Goal: Task Accomplishment & Management: Manage account settings

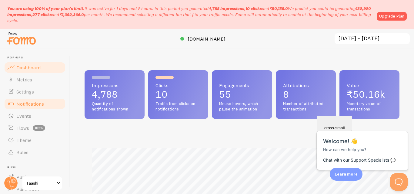
click at [28, 104] on span "Notifications" at bounding box center [30, 104] width 28 height 6
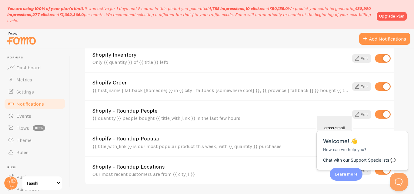
scroll to position [241, 0]
click at [149, 85] on div "Shopify Order {{ first_name | fallback [Someone] }} in {{ city | fallback [some…" at bounding box center [220, 86] width 256 height 13
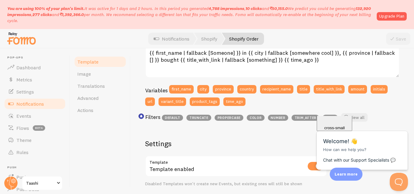
scroll to position [137, 0]
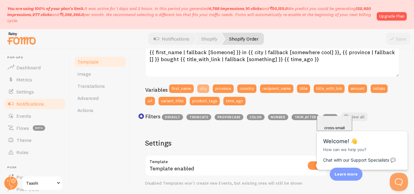
click at [203, 86] on button "city" at bounding box center [203, 89] width 12 height 8
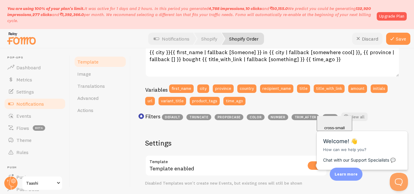
click at [367, 42] on button "Discard" at bounding box center [367, 39] width 30 height 12
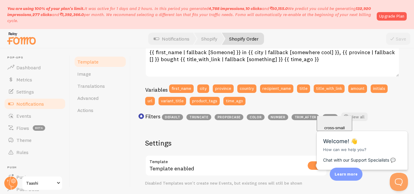
drag, startPoint x: 203, startPoint y: 90, endPoint x: 189, endPoint y: 124, distance: 36.8
click at [189, 124] on div "Filters default truncate propercase color number trim_after bold View all" at bounding box center [272, 118] width 254 height 11
click at [324, 90] on button "title_with_link" at bounding box center [329, 89] width 31 height 8
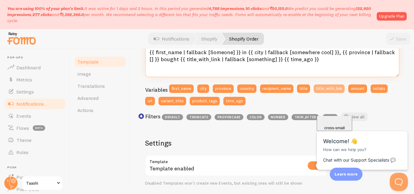
type textarea "{{ first_n{{ title_with_link }}ame | fallback [Someone] }} in {{ city | fallbac…"
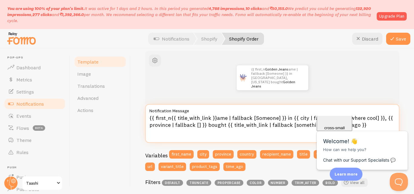
scroll to position [44, 0]
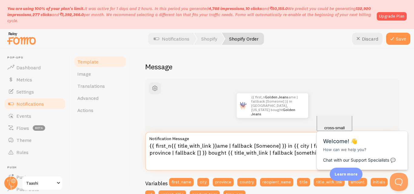
drag, startPoint x: 363, startPoint y: 59, endPoint x: 140, endPoint y: 144, distance: 238.3
click at [140, 144] on div "Shopify Order Compose your message using variables and filters, enclosing varia…" at bounding box center [272, 121] width 283 height 146
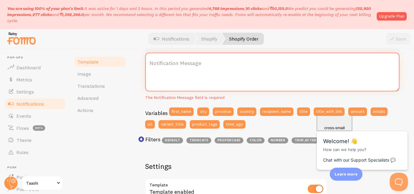
scroll to position [124, 0]
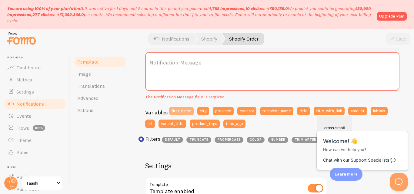
click at [185, 110] on button "first_name" at bounding box center [181, 111] width 25 height 8
click at [199, 110] on button "city" at bounding box center [203, 111] width 12 height 8
click at [233, 123] on button "time_ago" at bounding box center [234, 124] width 22 height 8
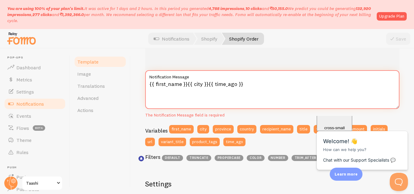
scroll to position [103, 0]
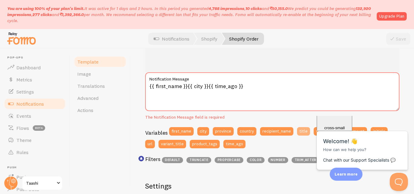
click at [301, 131] on button "title" at bounding box center [303, 131] width 13 height 8
click at [301, 52] on div "[PERSON_NAME] about 4 minutes ago Golden Jeans" at bounding box center [272, 46] width 225 height 24
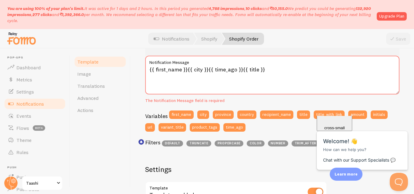
scroll to position [120, 0]
click at [206, 128] on button "product_tags" at bounding box center [205, 128] width 30 height 8
click at [394, 42] on div "Save" at bounding box center [398, 39] width 24 height 12
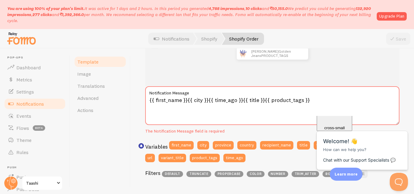
scroll to position [117, 0]
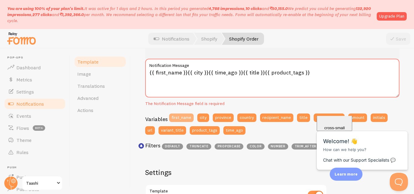
click at [186, 118] on button "first_name" at bounding box center [181, 118] width 25 height 8
click at [190, 117] on button "first_name" at bounding box center [181, 118] width 25 height 8
drag, startPoint x: 385, startPoint y: 71, endPoint x: 306, endPoint y: 76, distance: 78.3
click at [306, 76] on textarea "{{ first_name }}{{ city }}{{ time_ago }}{{ title }}{{ product_tags }}{{ first_n…" at bounding box center [272, 78] width 254 height 39
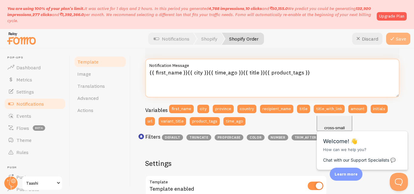
type textarea "{{ first_name }}{{ city }}{{ time_ago }}{{ title }}{{ product_tags }}"
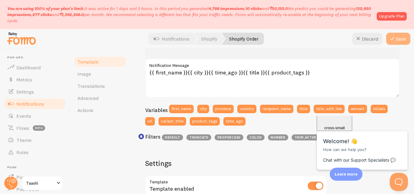
click at [402, 37] on button "Save" at bounding box center [398, 39] width 24 height 12
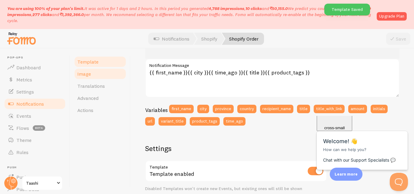
click at [97, 77] on link "Image" at bounding box center [100, 74] width 53 height 12
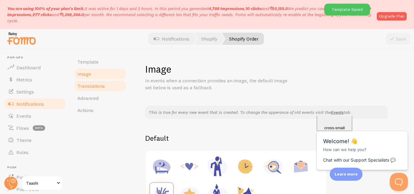
click at [94, 89] on link "Translations" at bounding box center [100, 86] width 53 height 12
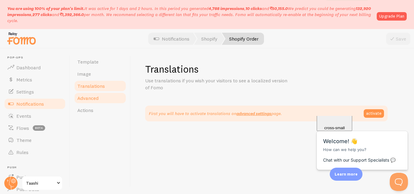
click at [94, 98] on span "Advanced" at bounding box center [87, 98] width 21 height 6
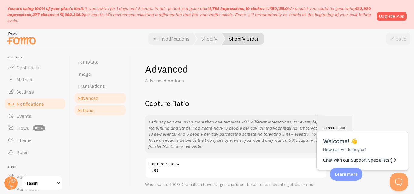
click at [92, 111] on span "Actions" at bounding box center [85, 110] width 16 height 6
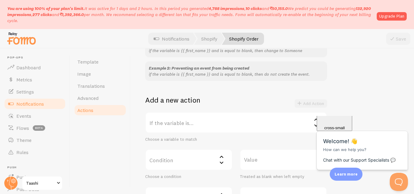
scroll to position [75, 0]
click at [182, 124] on label "If the variable is..." at bounding box center [236, 122] width 182 height 21
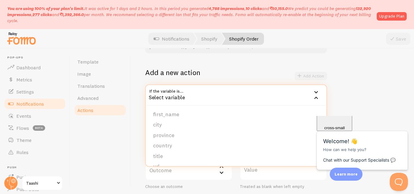
scroll to position [127, 0]
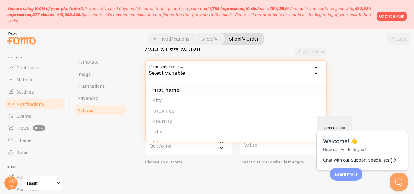
click at [187, 92] on li "first_name" at bounding box center [236, 90] width 181 height 11
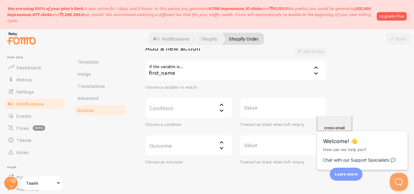
click at [203, 74] on div "first_name" at bounding box center [236, 70] width 182 height 21
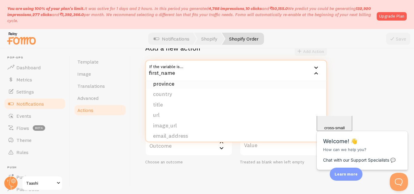
scroll to position [28, 0]
click at [168, 116] on li "url" at bounding box center [236, 114] width 181 height 11
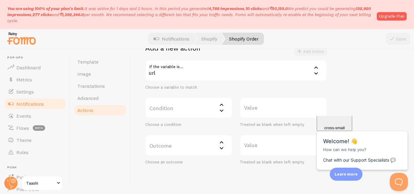
scroll to position [150, 0]
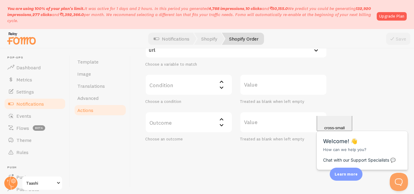
click at [41, 107] on link "Notifications" at bounding box center [35, 104] width 62 height 12
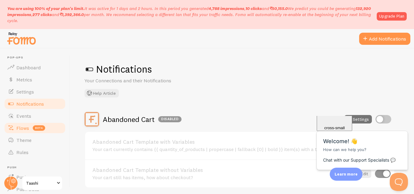
scroll to position [109, 0]
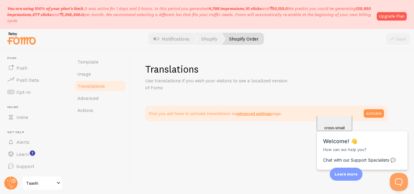
click at [29, 188] on link "Taashi" at bounding box center [42, 183] width 41 height 15
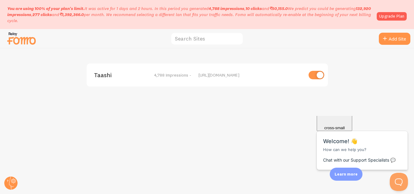
click at [317, 74] on input "checkbox" at bounding box center [317, 75] width 16 height 8
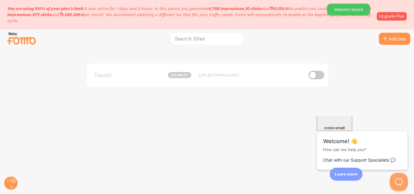
click at [317, 74] on input "checkbox" at bounding box center [317, 75] width 16 height 8
checkbox input "true"
click at [48, 20] on p "You are using 100% of your plan's limit. It was active for 1 days and 2 hours. …" at bounding box center [190, 14] width 366 height 18
